Goal: Navigation & Orientation: Find specific page/section

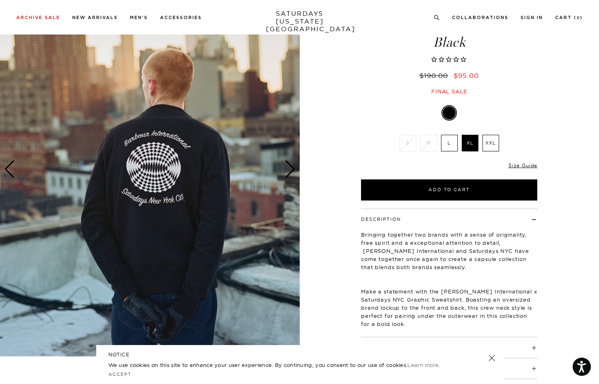
scroll to position [58, 0]
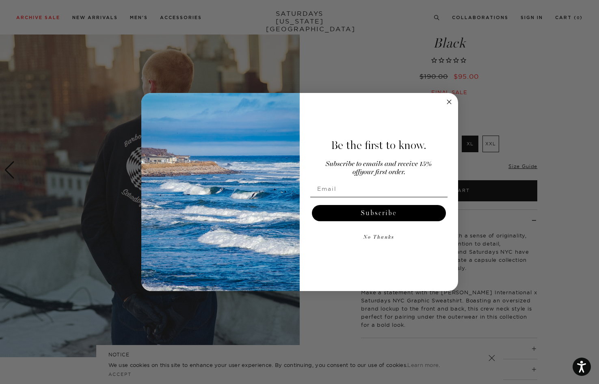
click at [448, 102] on icon "Close dialog" at bounding box center [449, 102] width 4 height 4
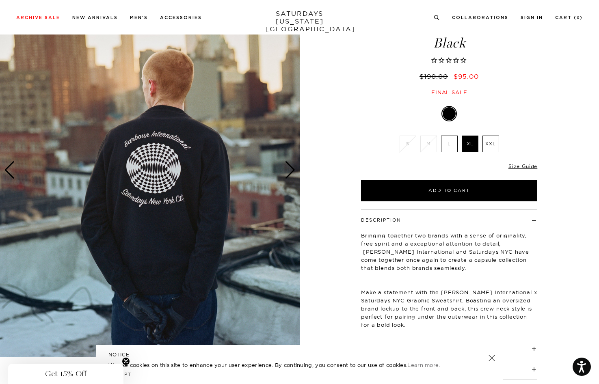
click at [291, 171] on div "Next slide" at bounding box center [289, 170] width 11 height 18
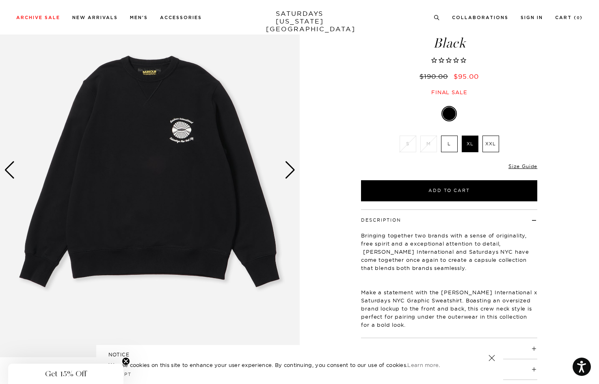
click at [291, 171] on div "Next slide" at bounding box center [289, 170] width 11 height 18
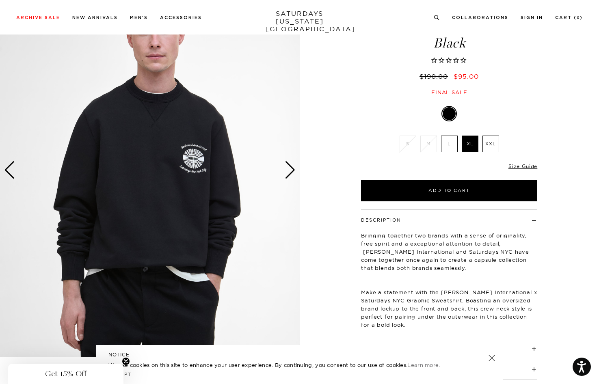
click at [291, 172] on div "Next slide" at bounding box center [289, 170] width 11 height 18
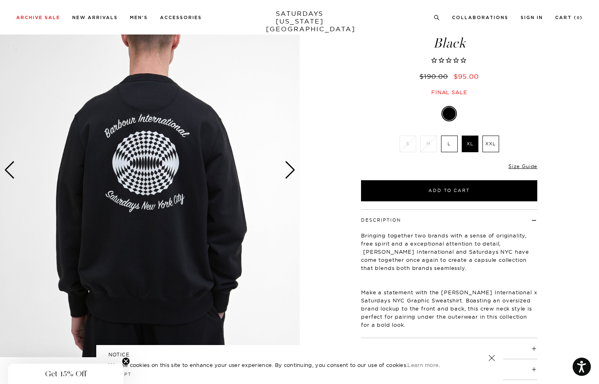
click at [196, 202] on img at bounding box center [149, 170] width 299 height 374
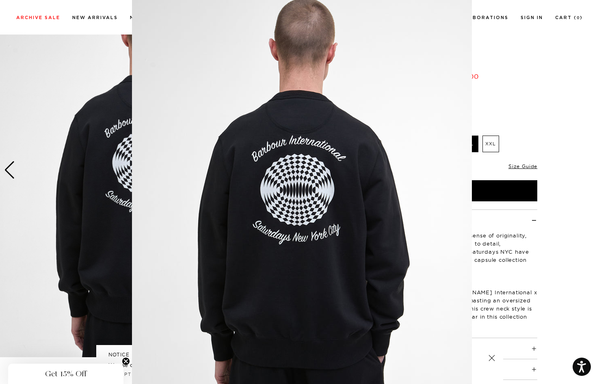
scroll to position [9, 0]
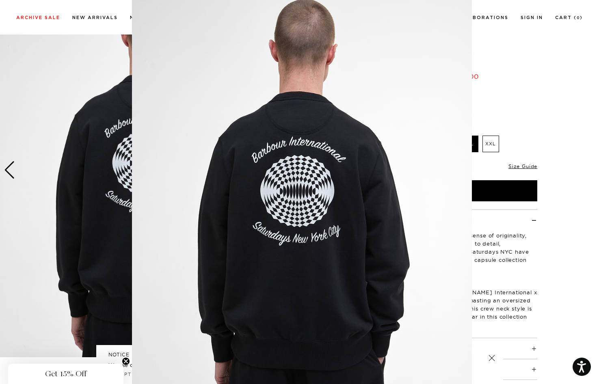
click at [556, 104] on figure at bounding box center [299, 192] width 599 height 384
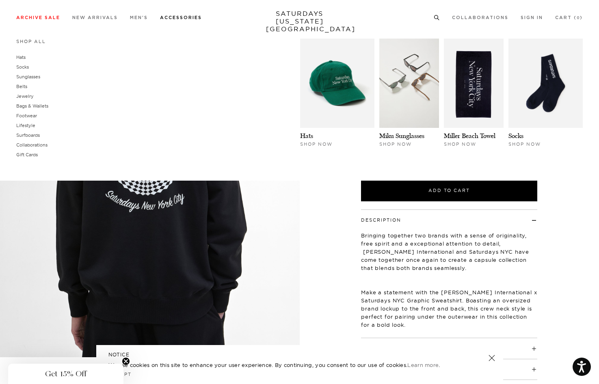
click at [177, 17] on link "Accessories" at bounding box center [181, 17] width 42 height 4
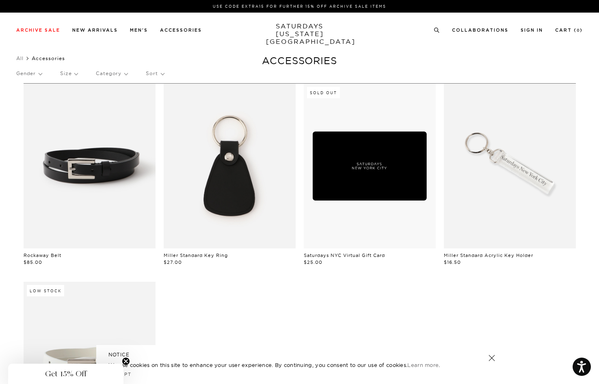
click at [238, 196] on link at bounding box center [230, 166] width 132 height 165
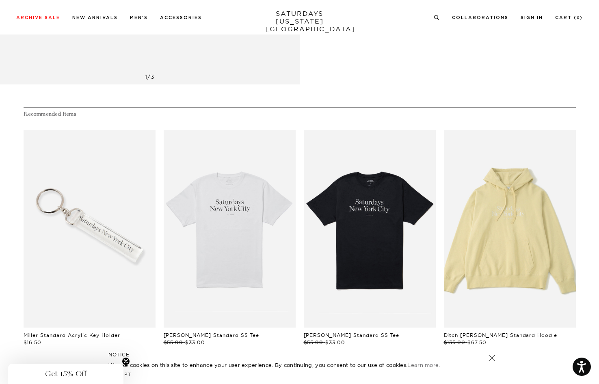
scroll to position [399, 0]
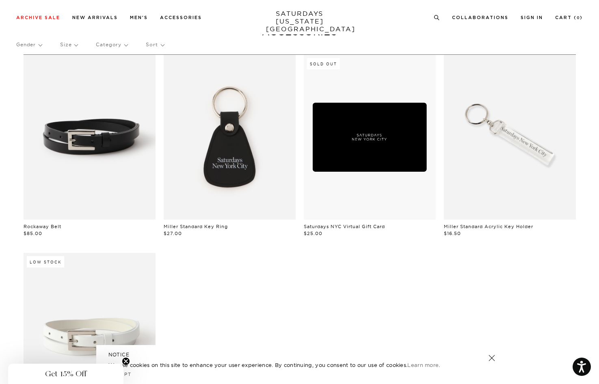
scroll to position [29, 0]
click at [380, 154] on link at bounding box center [370, 136] width 132 height 165
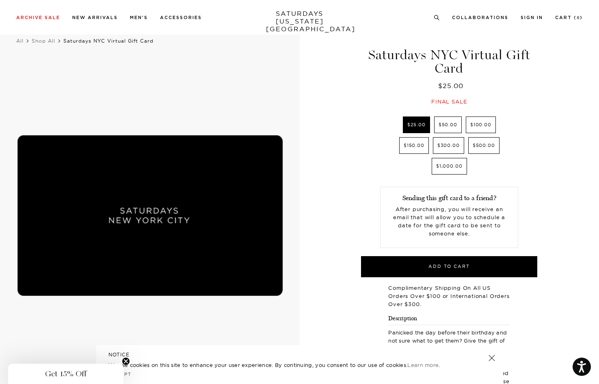
scroll to position [6, 0]
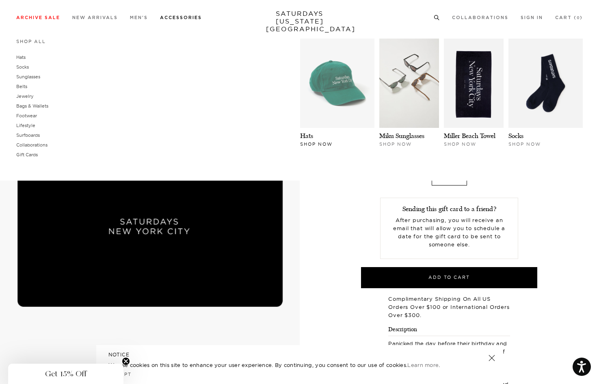
click at [338, 74] on img at bounding box center [337, 83] width 74 height 89
